Goal: Transaction & Acquisition: Purchase product/service

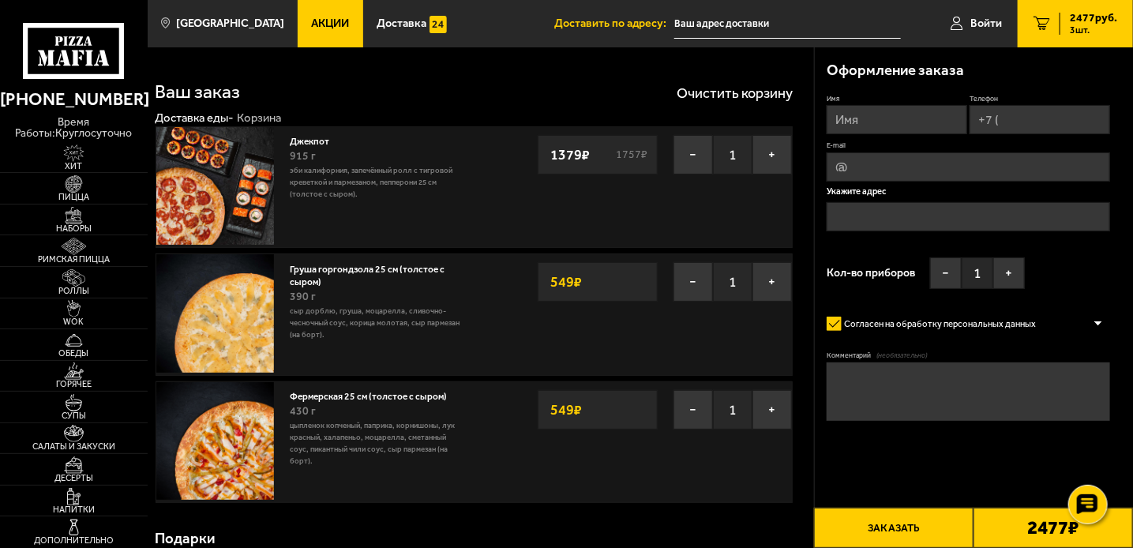
click at [312, 21] on span "Акции" at bounding box center [330, 23] width 38 height 11
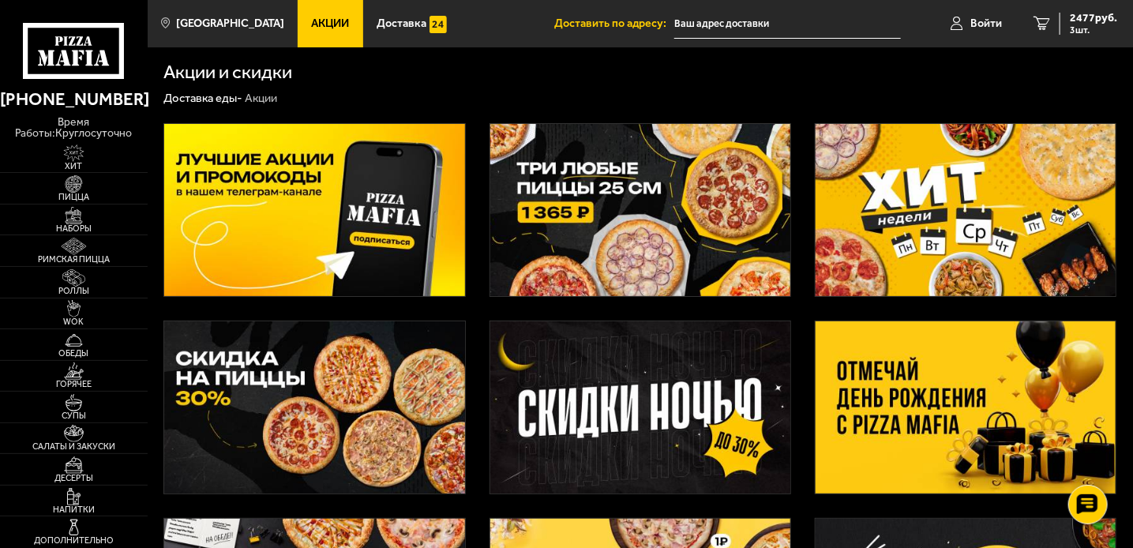
click at [927, 243] on img at bounding box center [966, 210] width 300 height 172
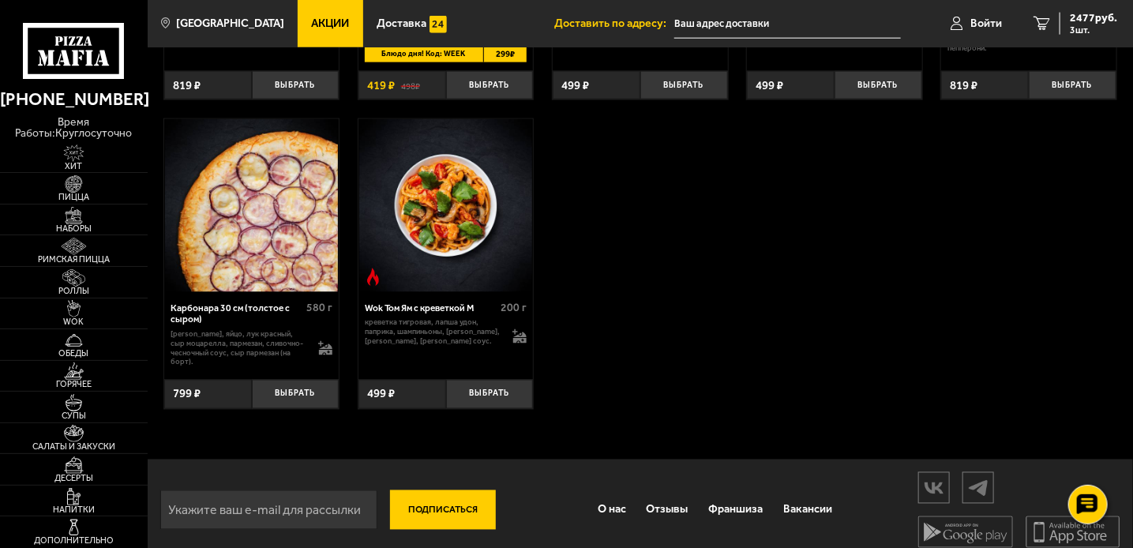
scroll to position [921, 0]
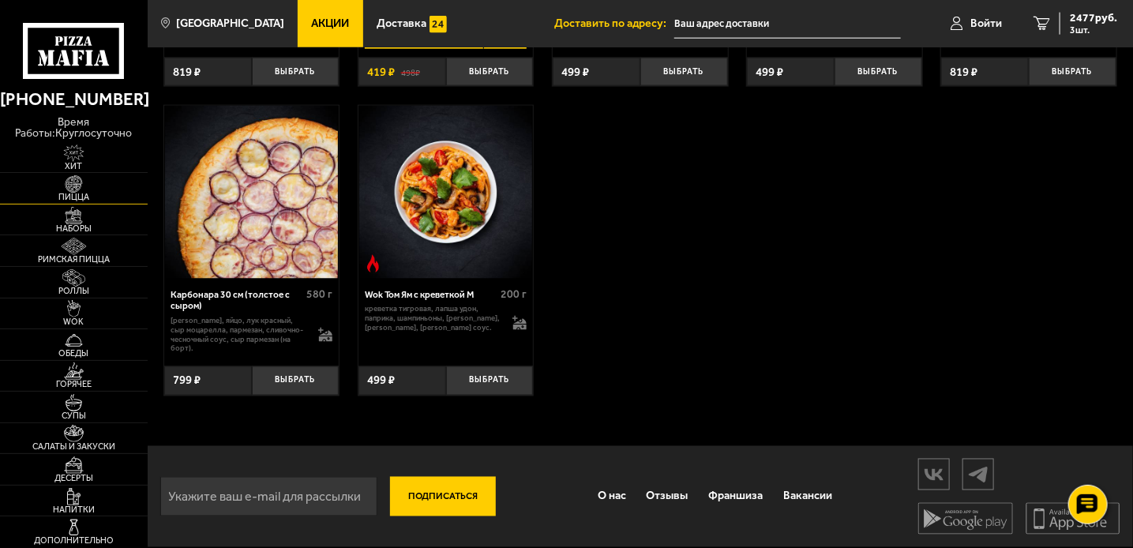
click at [74, 190] on img at bounding box center [73, 183] width 45 height 17
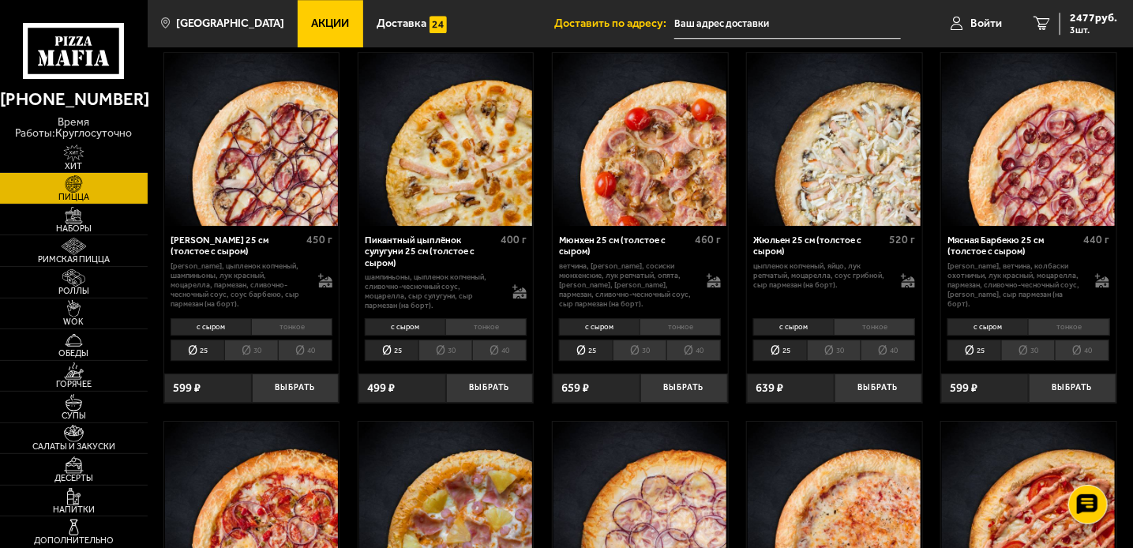
scroll to position [4092, 0]
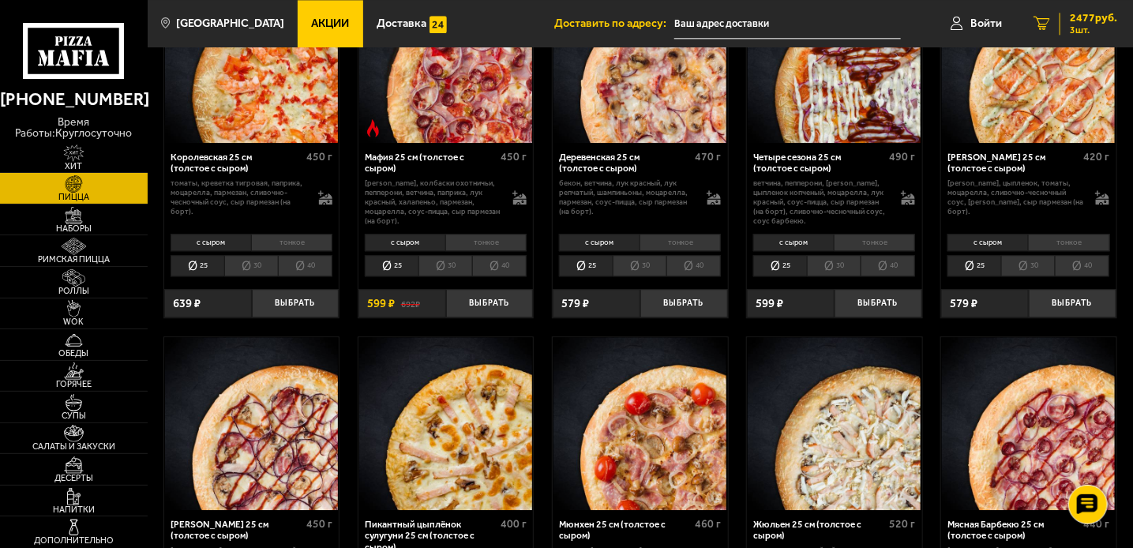
click at [1082, 19] on span "2477 руб." at bounding box center [1093, 18] width 47 height 11
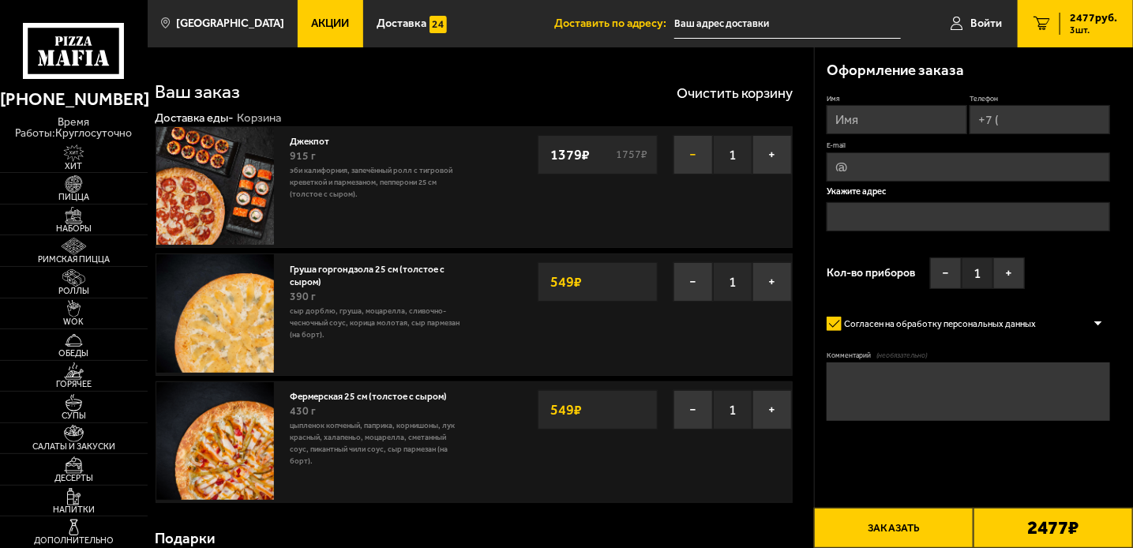
click at [689, 156] on button "−" at bounding box center [693, 154] width 39 height 39
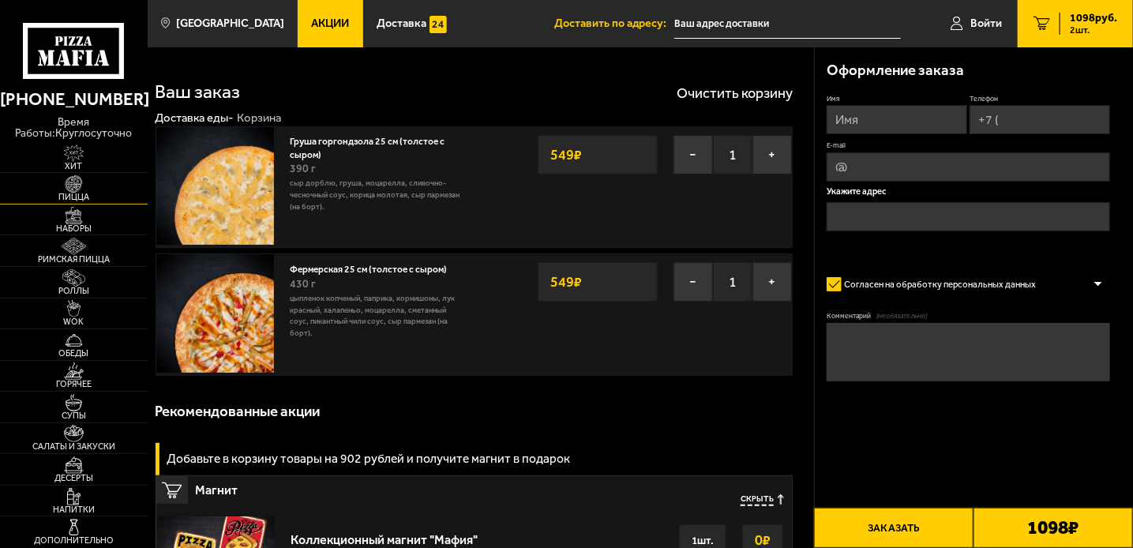
click at [73, 187] on img at bounding box center [73, 183] width 45 height 17
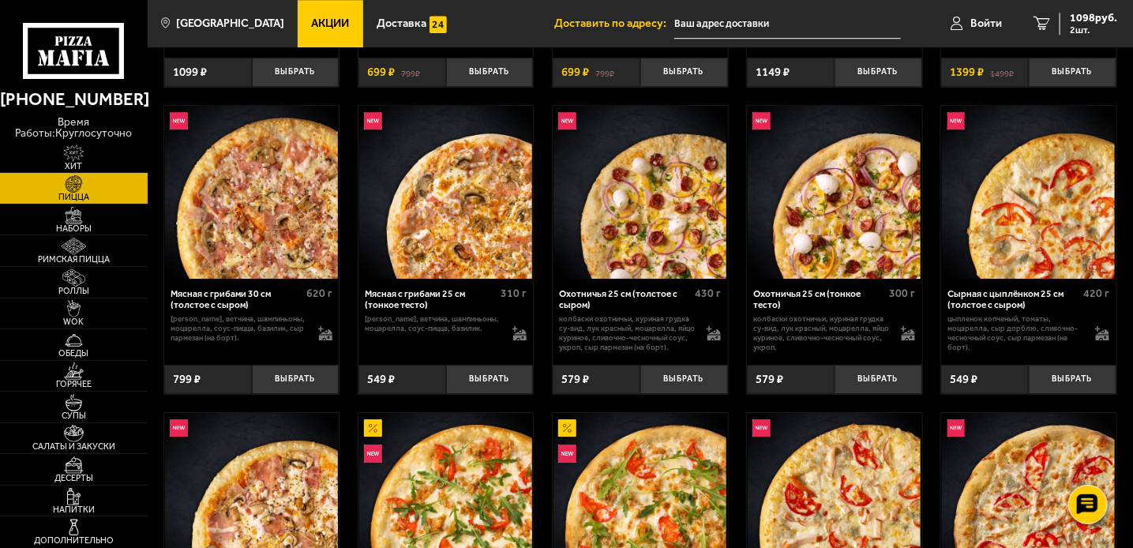
scroll to position [1938, 0]
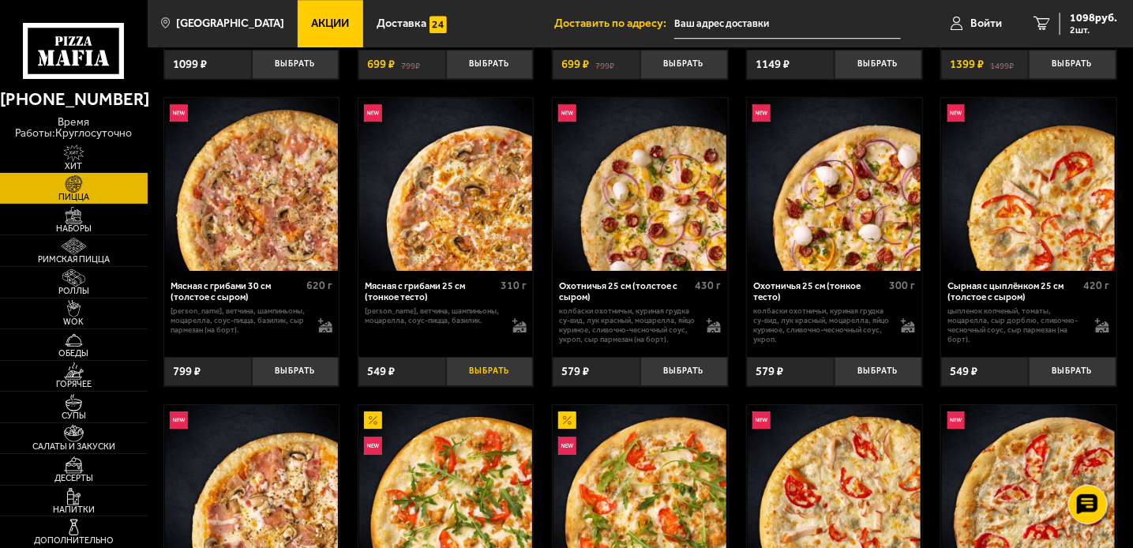
click at [490, 378] on button "Выбрать" at bounding box center [490, 371] width 88 height 29
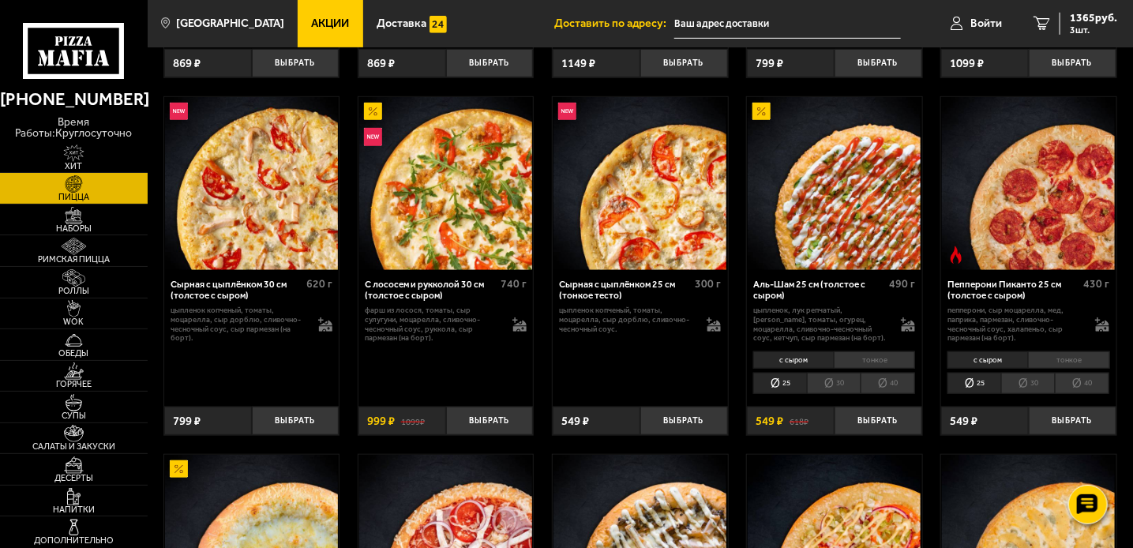
scroll to position [2943, 0]
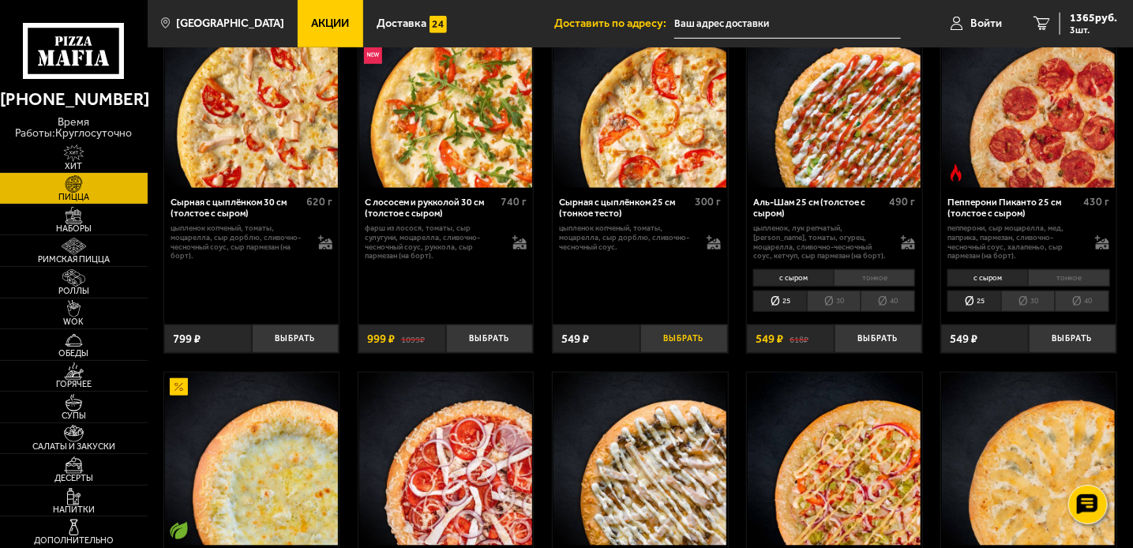
click at [681, 347] on button "Выбрать" at bounding box center [684, 339] width 88 height 29
click at [1084, 22] on span "1914 руб." at bounding box center [1093, 18] width 47 height 11
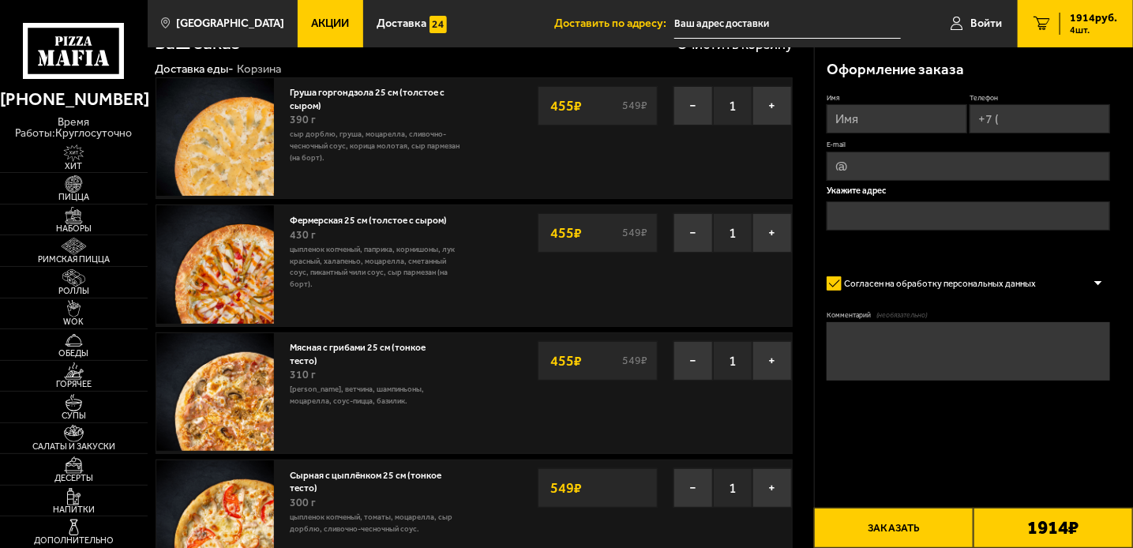
scroll to position [71, 0]
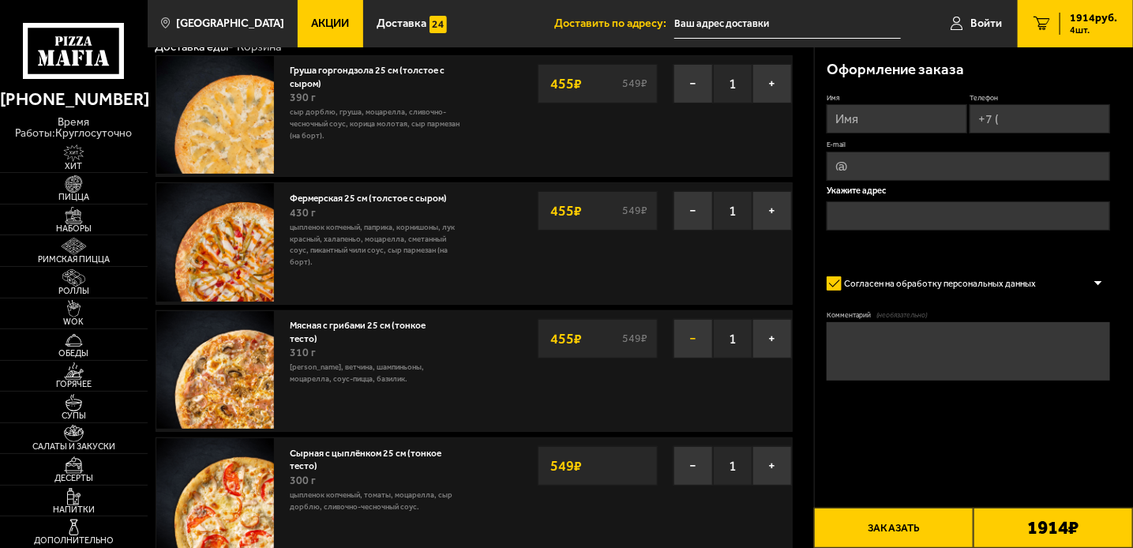
click at [697, 339] on button "−" at bounding box center [693, 338] width 39 height 39
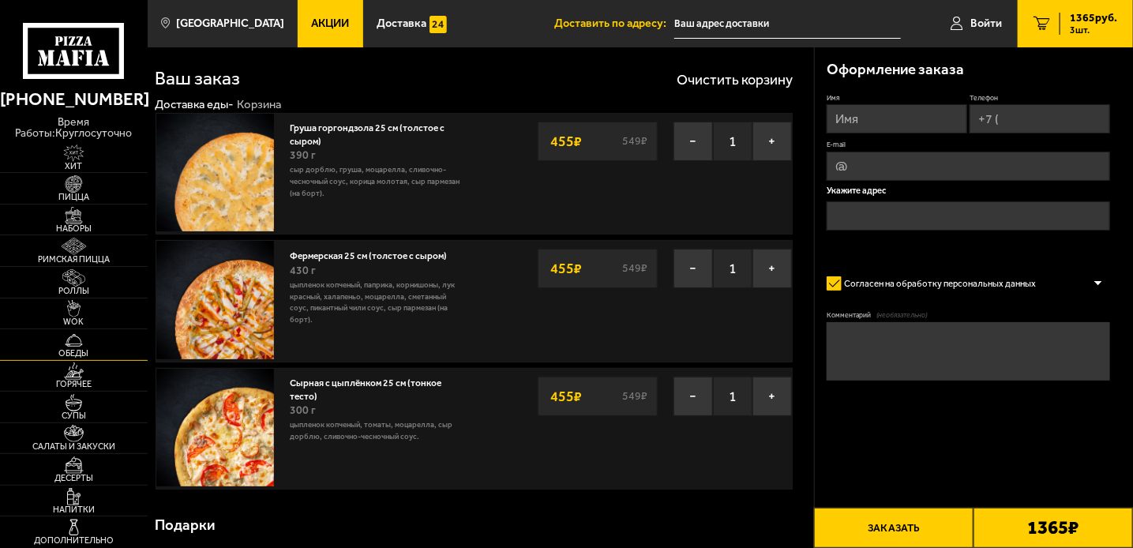
scroll to position [0, 0]
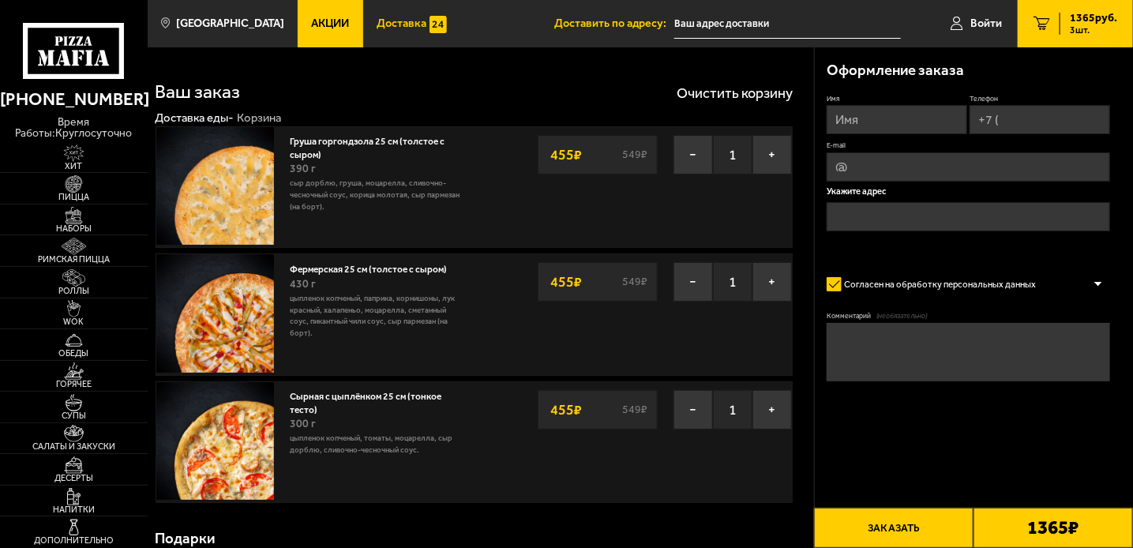
click at [392, 25] on span "Доставка" at bounding box center [402, 23] width 50 height 11
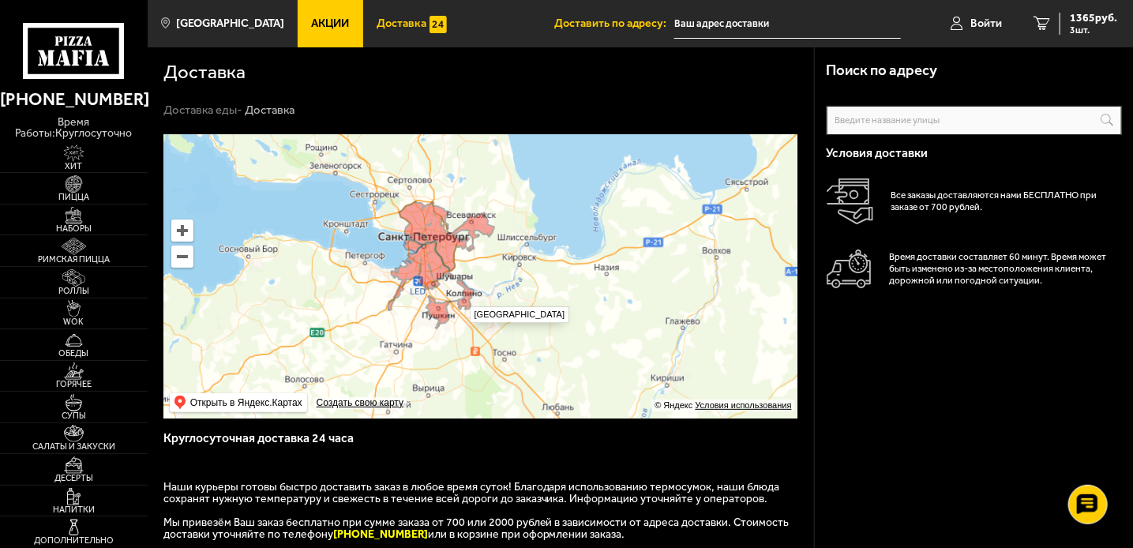
click at [462, 299] on ymaps at bounding box center [480, 276] width 634 height 284
click at [0, 0] on input "text" at bounding box center [0, 0] width 0 height 0
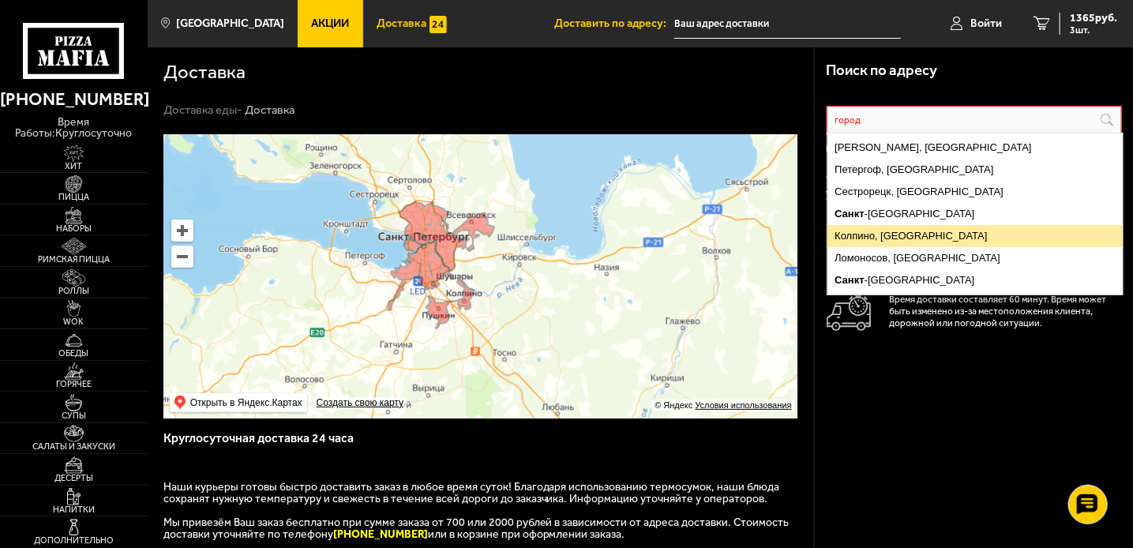
click at [884, 234] on ymaps "Колпино, [GEOGRAPHIC_DATA]" at bounding box center [975, 236] width 295 height 22
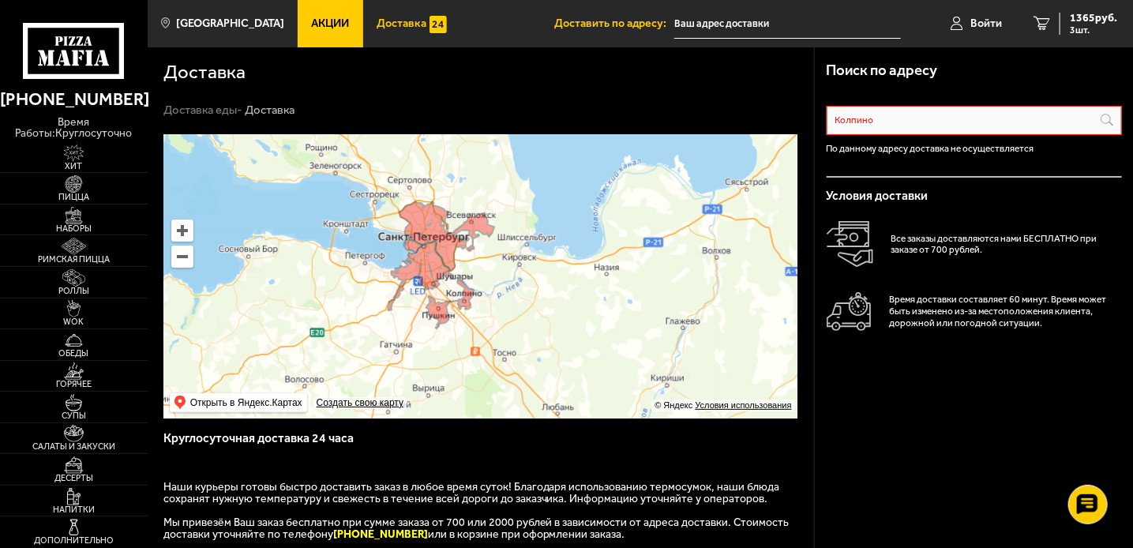
click at [892, 122] on input "Колпино" at bounding box center [974, 120] width 295 height 29
type input "[PERSON_NAME]"
click at [1070, 14] on span "1365 руб." at bounding box center [1093, 18] width 47 height 11
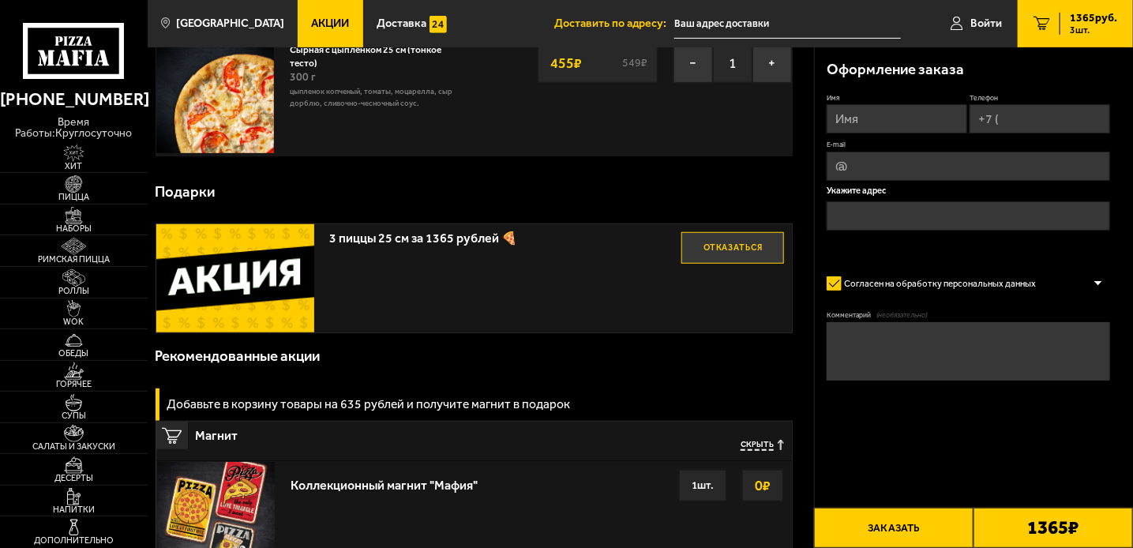
scroll to position [316, 0]
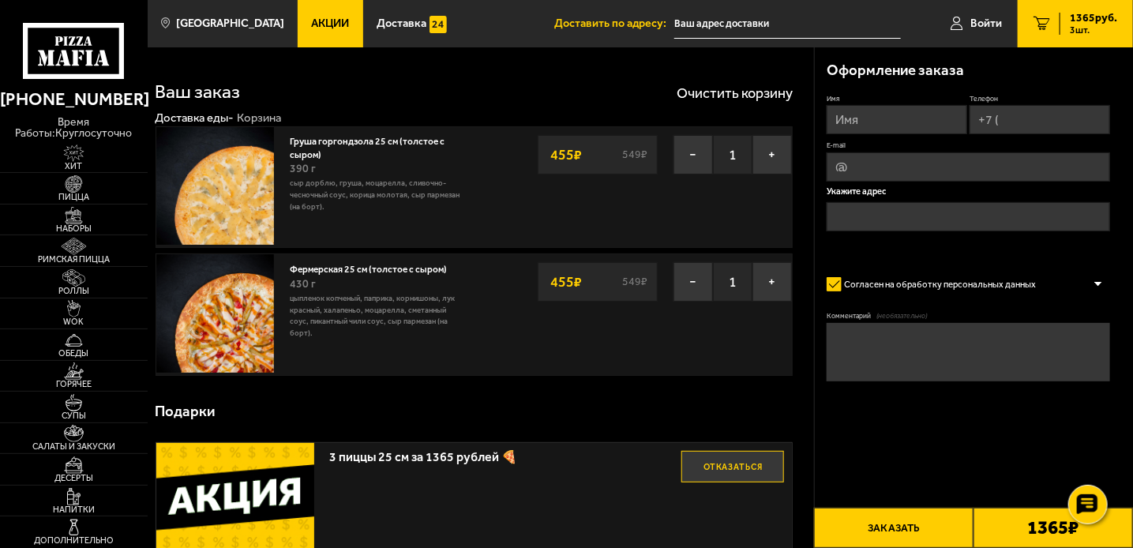
click at [1109, 23] on span "1365 руб." at bounding box center [1093, 18] width 47 height 11
click at [1052, 19] on link "3 1365 руб. 3 шт." at bounding box center [1075, 23] width 115 height 47
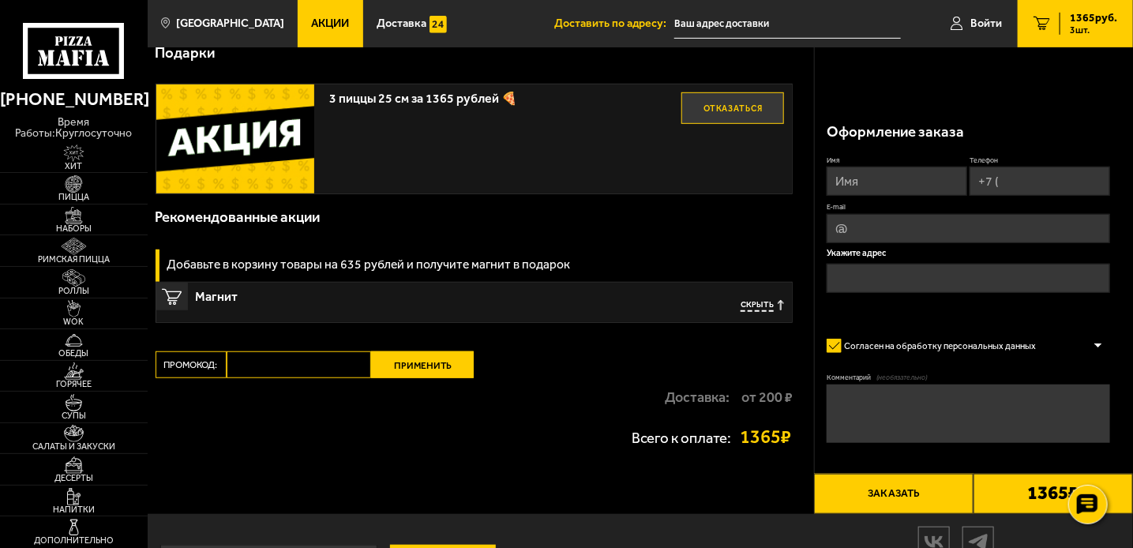
scroll to position [426, 0]
